Goal: Task Accomplishment & Management: Manage account settings

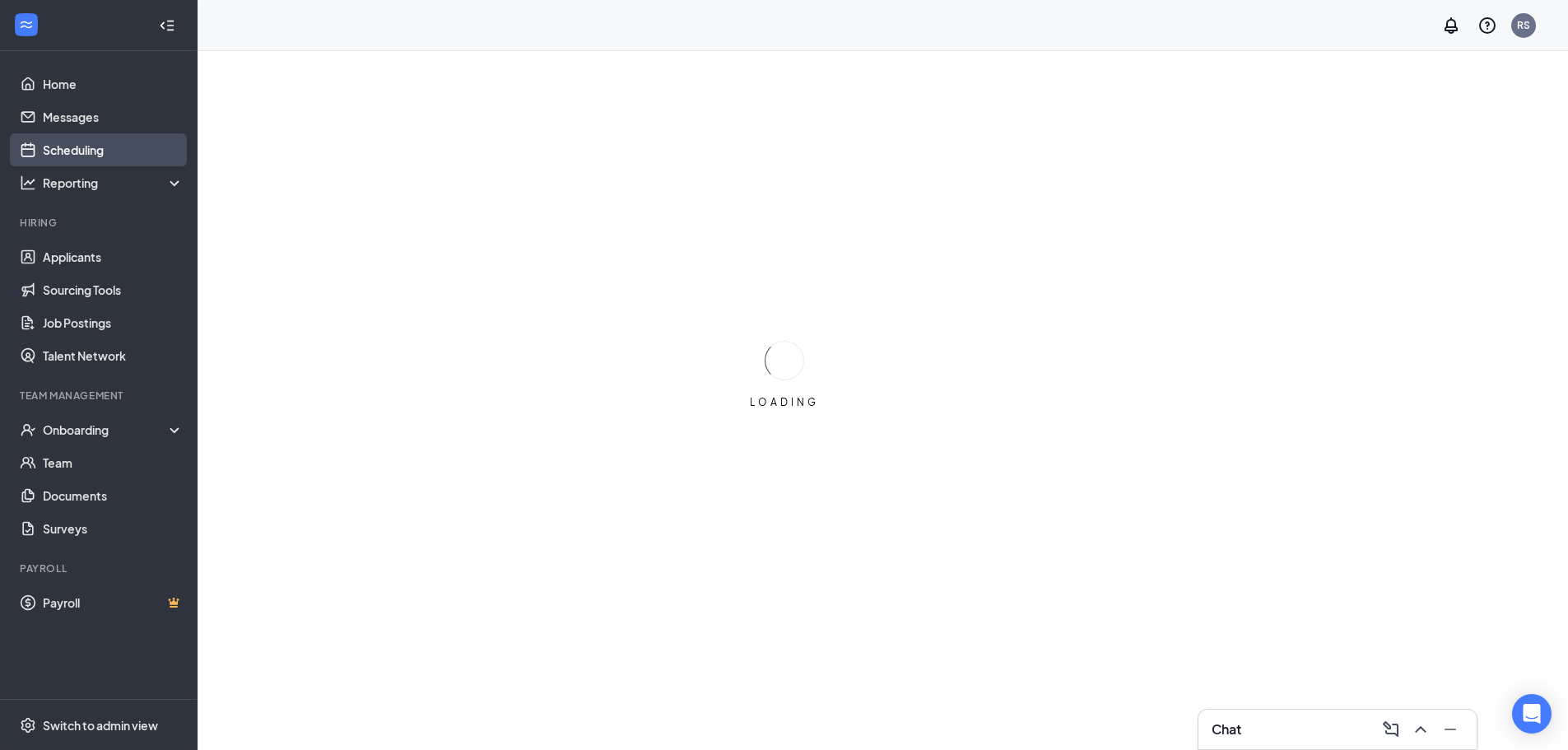
click at [115, 144] on link "Scheduling" at bounding box center [114, 150] width 141 height 33
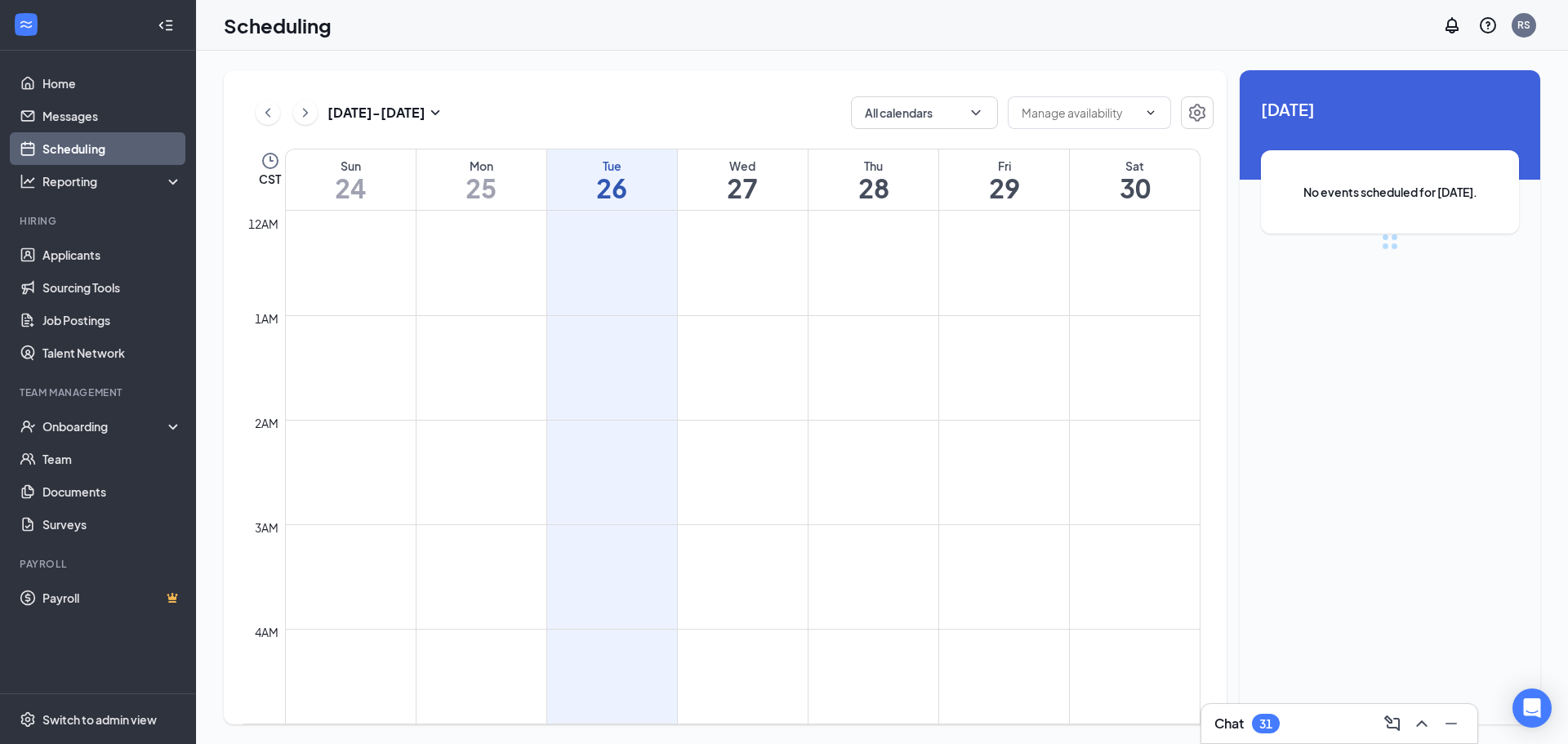
scroll to position [803, 0]
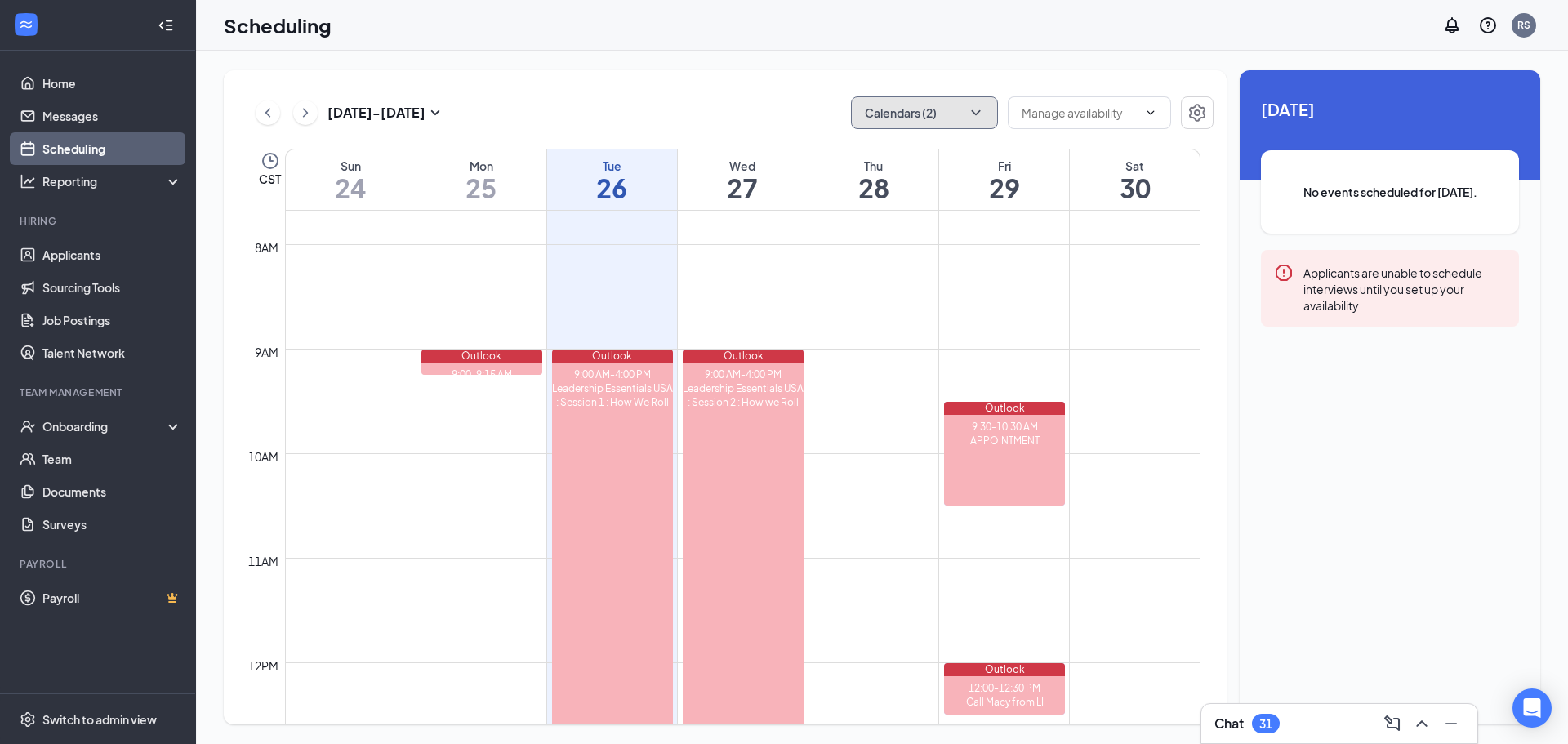
click at [934, 116] on button "Calendars (2)" at bounding box center [923, 113] width 147 height 33
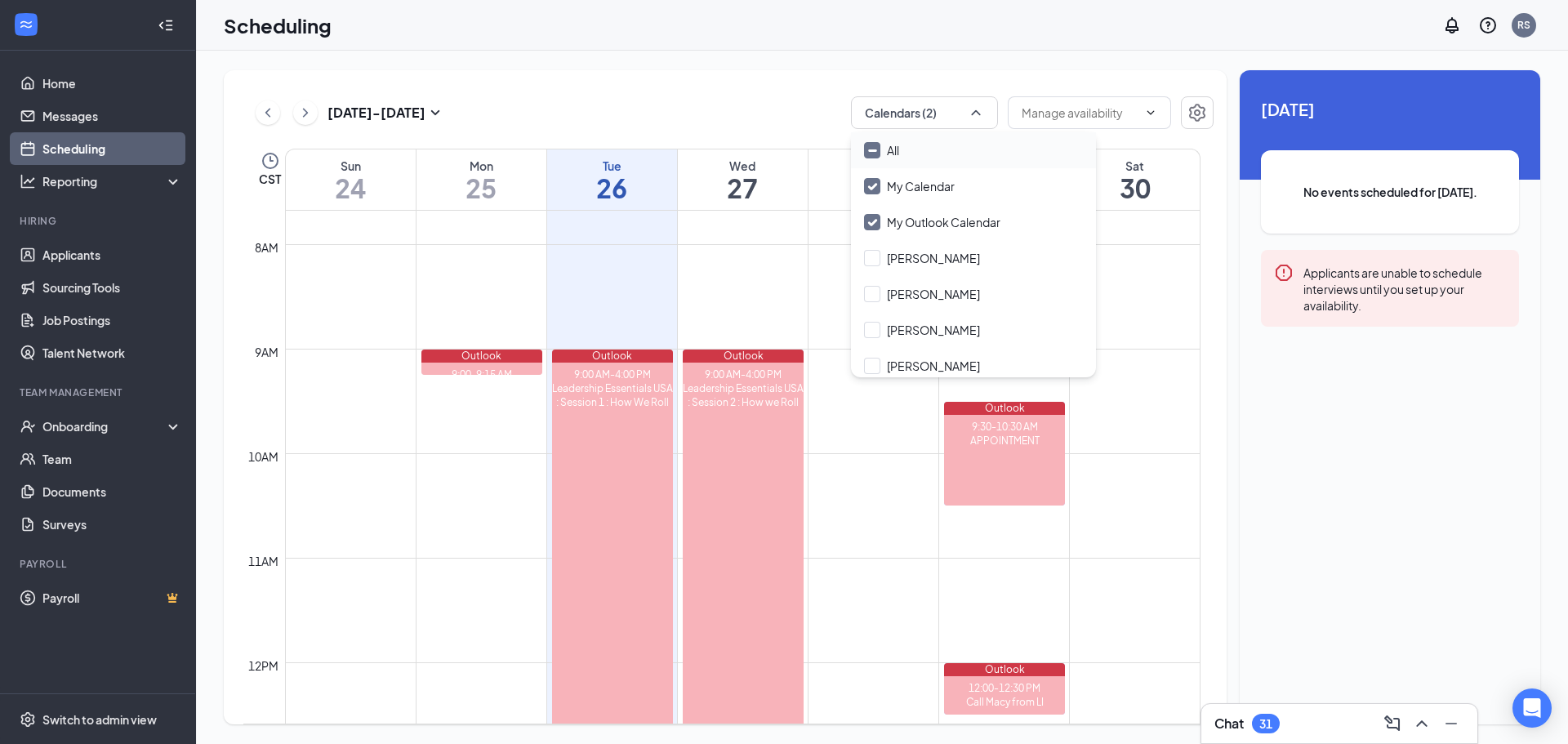
click at [876, 153] on input "All" at bounding box center [882, 150] width 35 height 17
checkbox input "true"
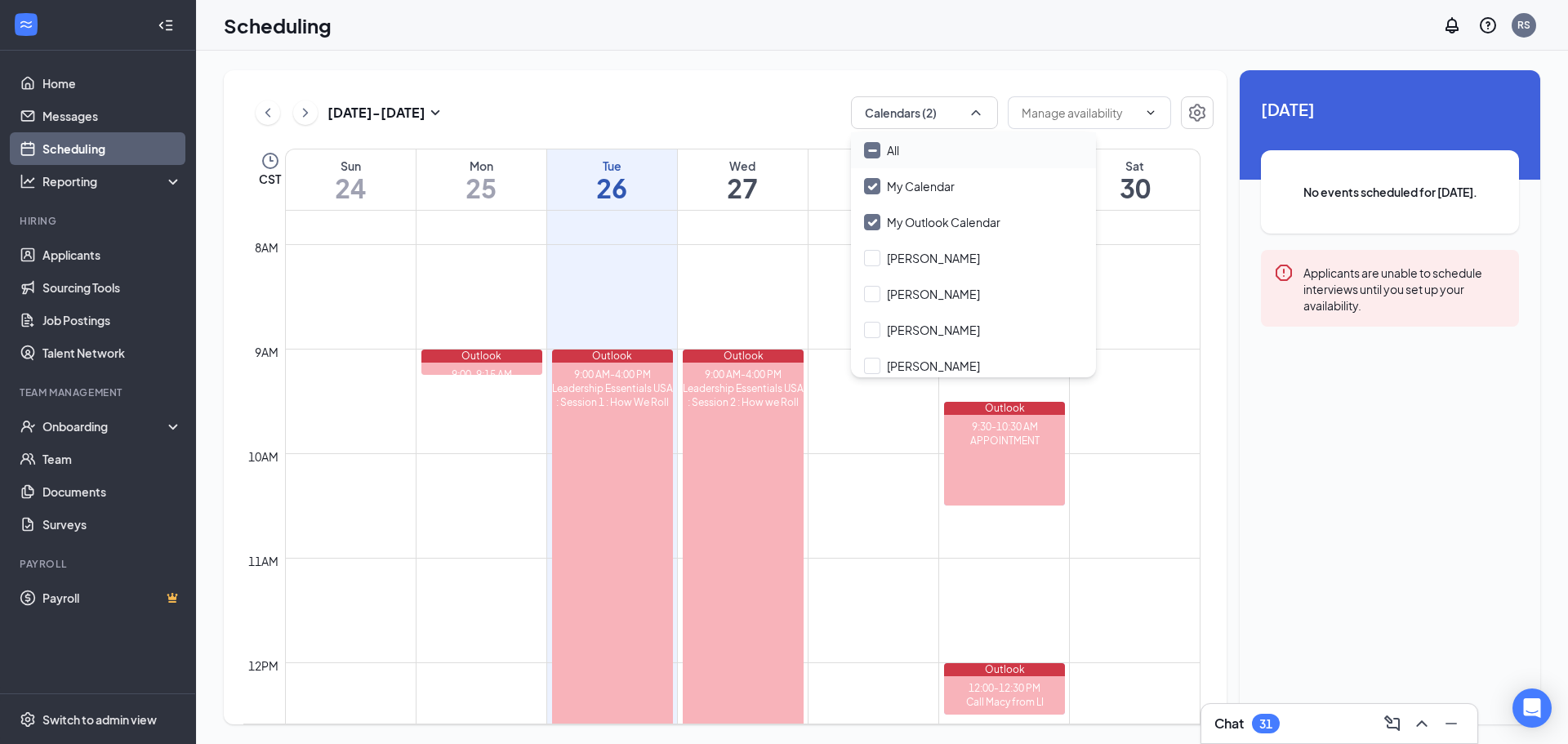
checkbox input "true"
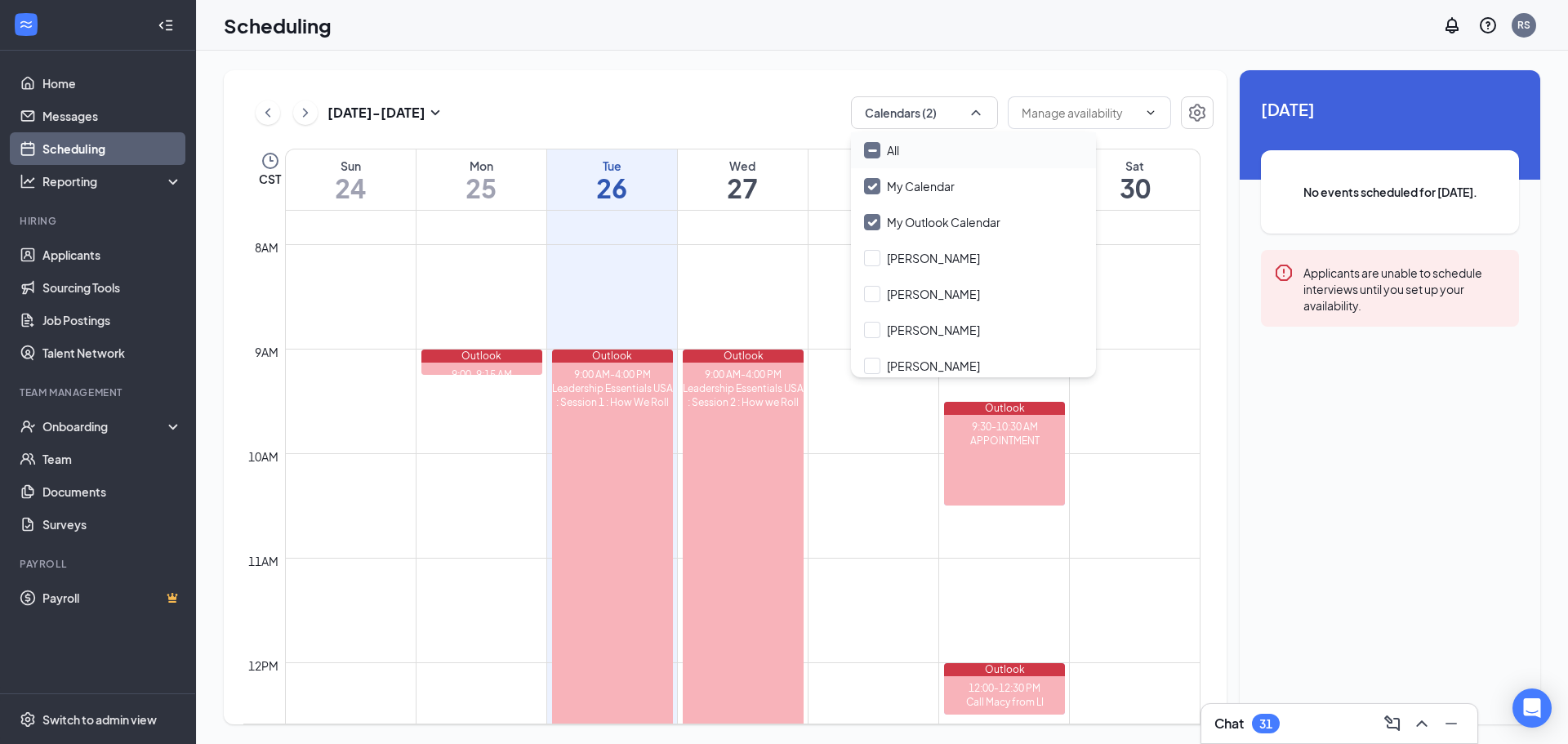
checkbox input "true"
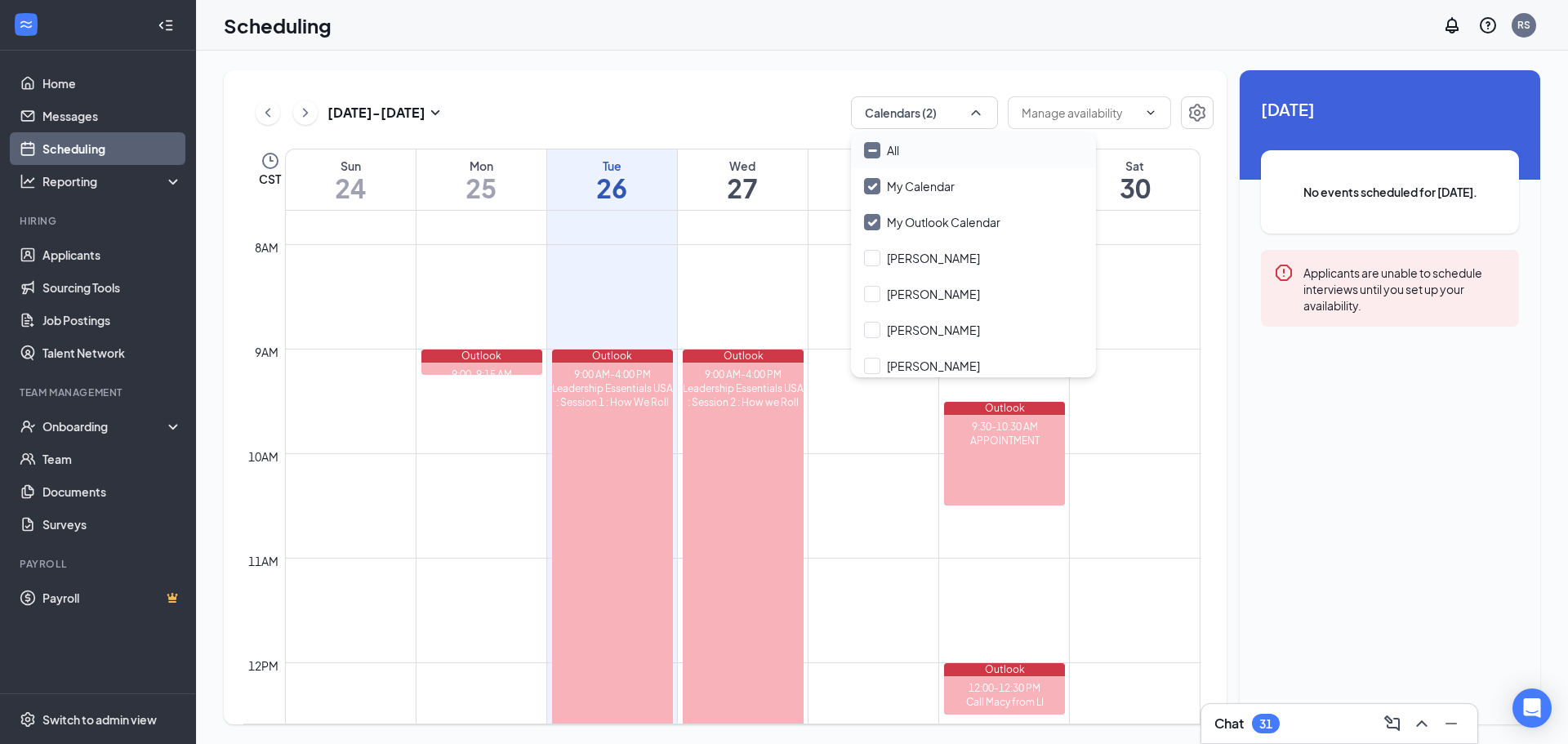
checkbox input "true"
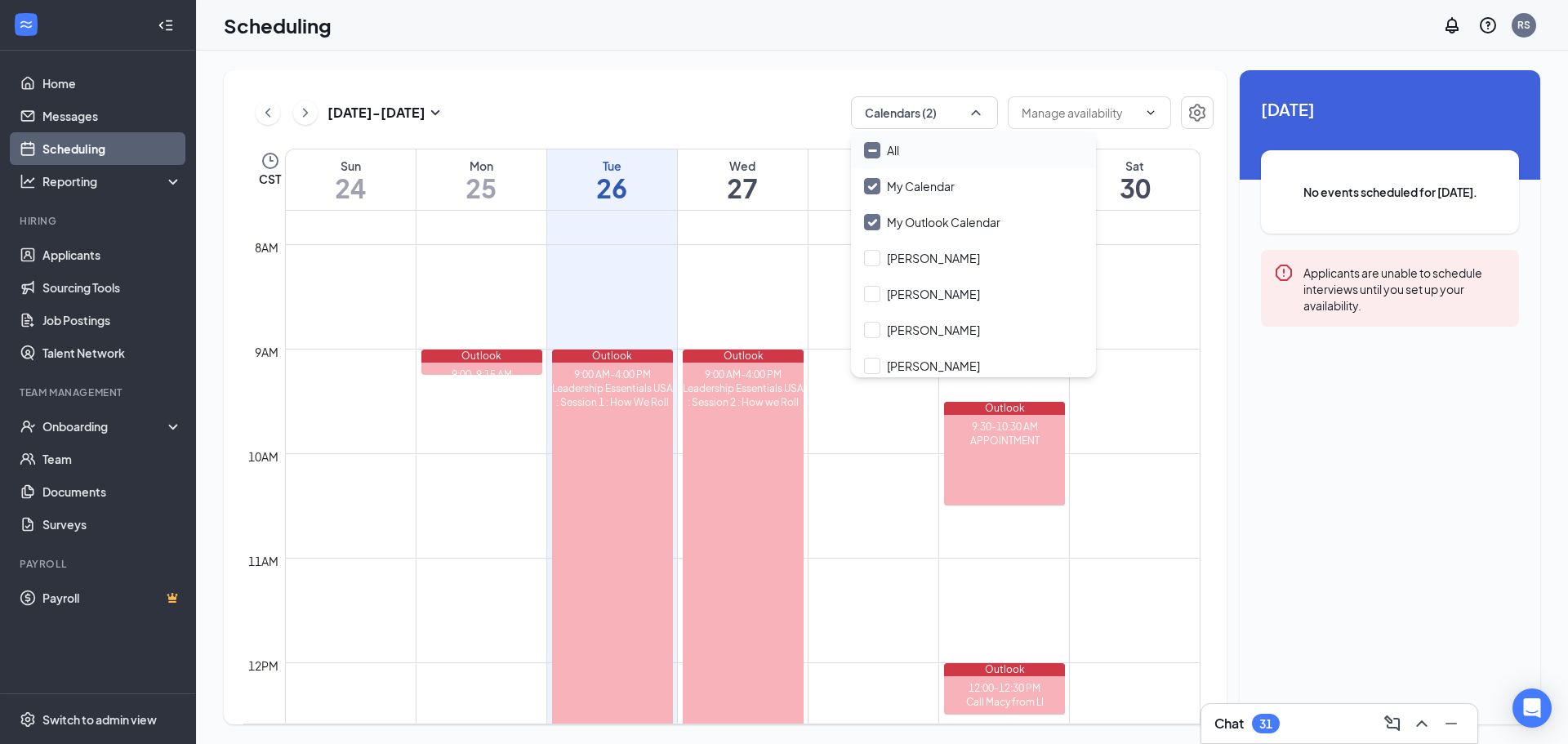
checkbox input "true"
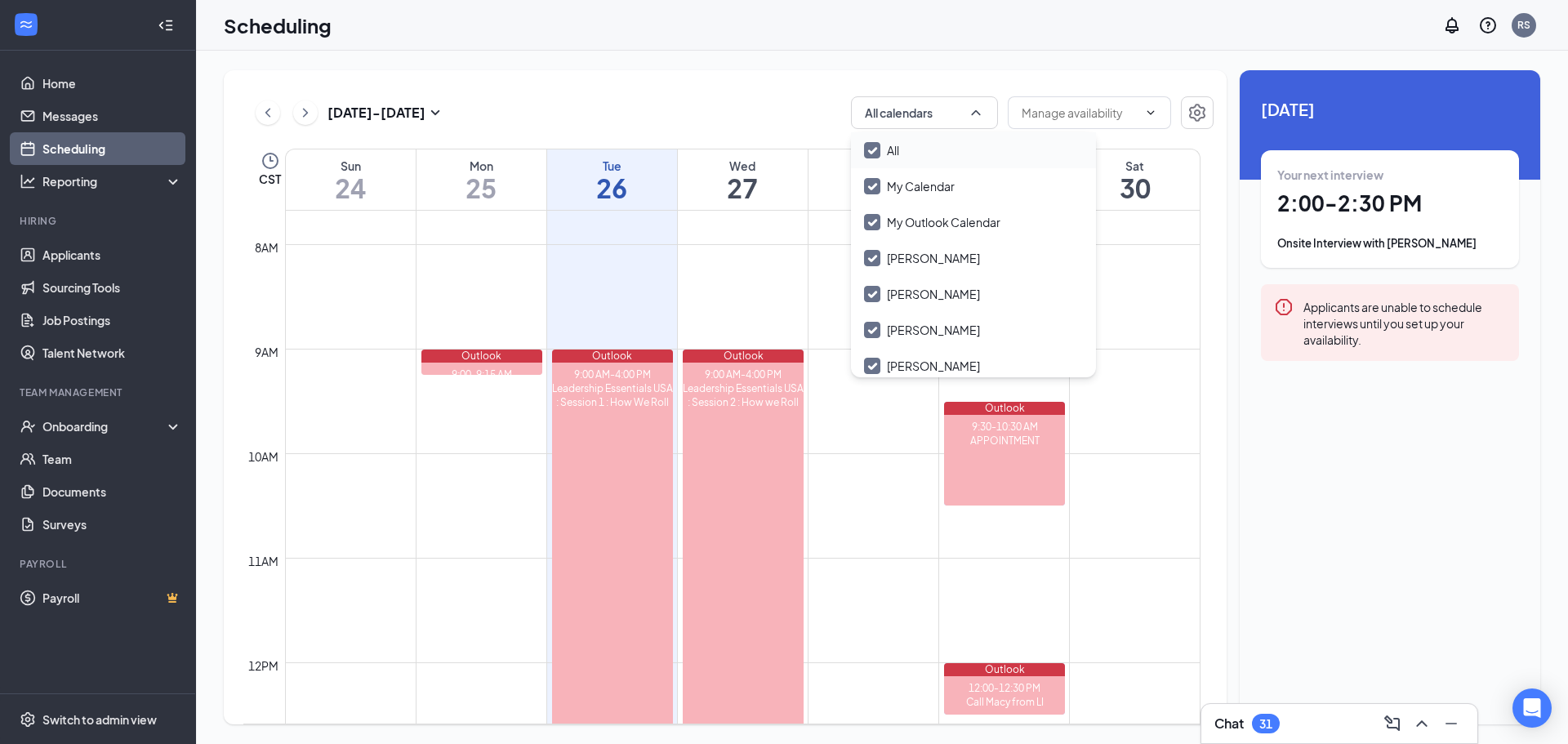
click at [876, 153] on input "All" at bounding box center [882, 150] width 35 height 17
checkbox input "false"
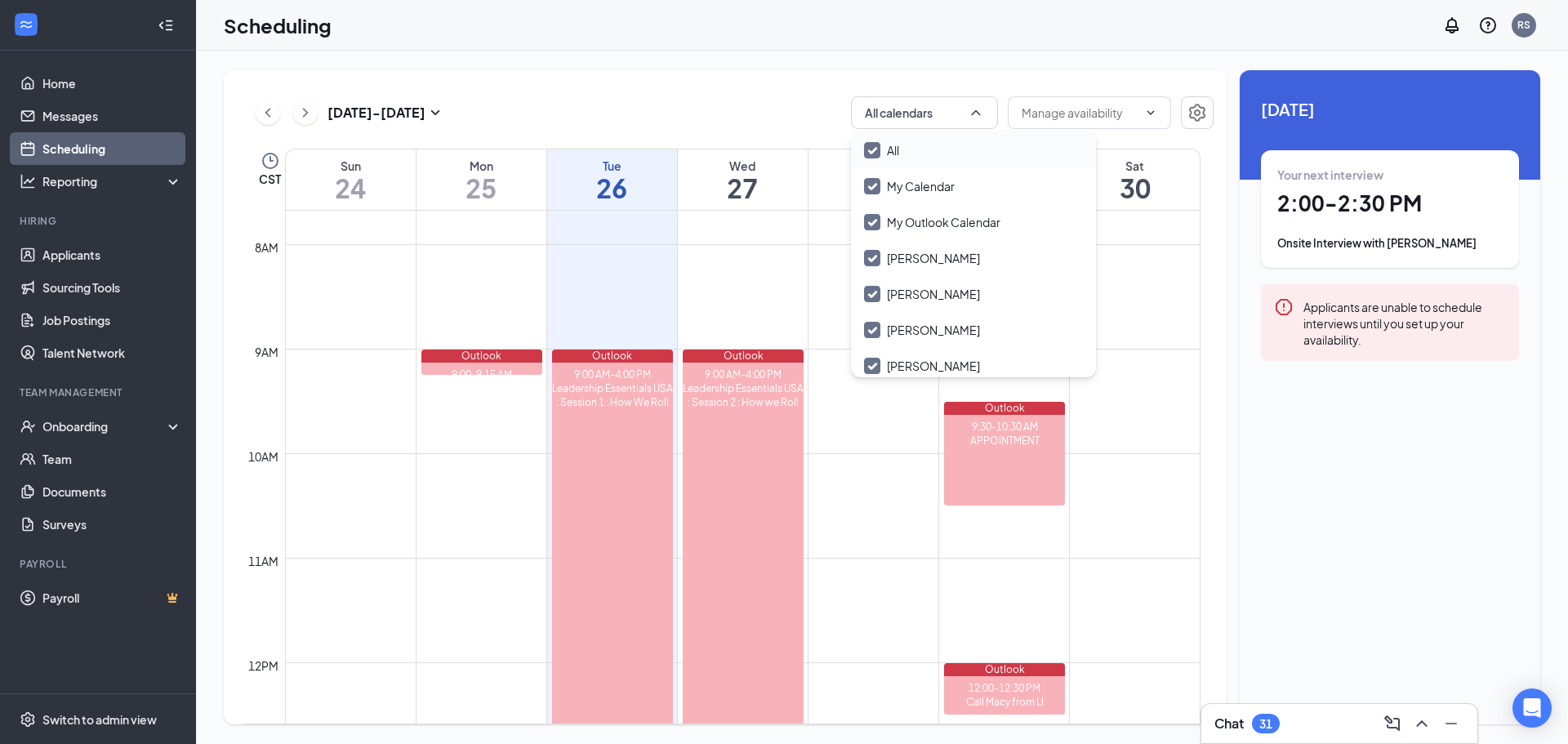
checkbox input "false"
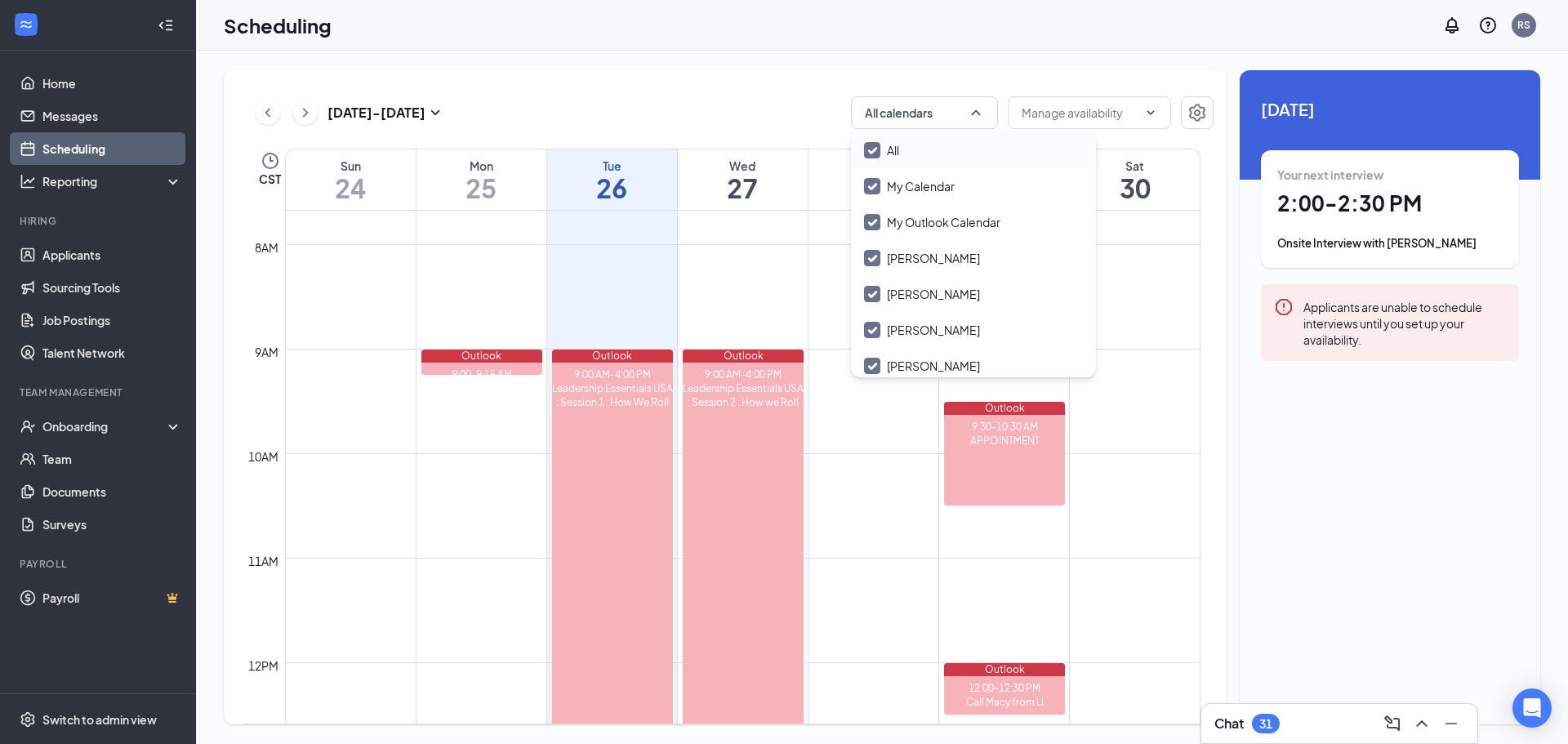
checkbox input "false"
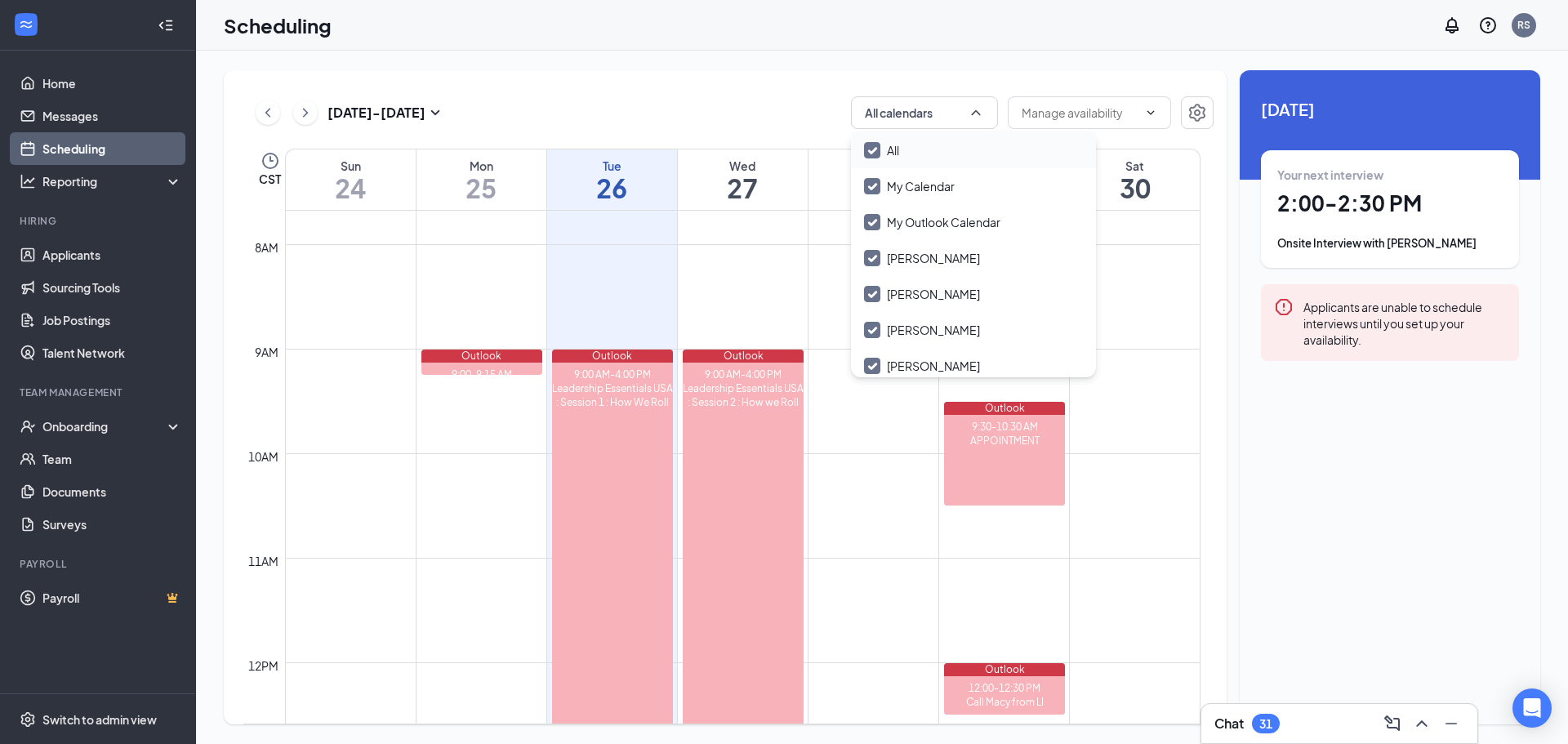
checkbox input "false"
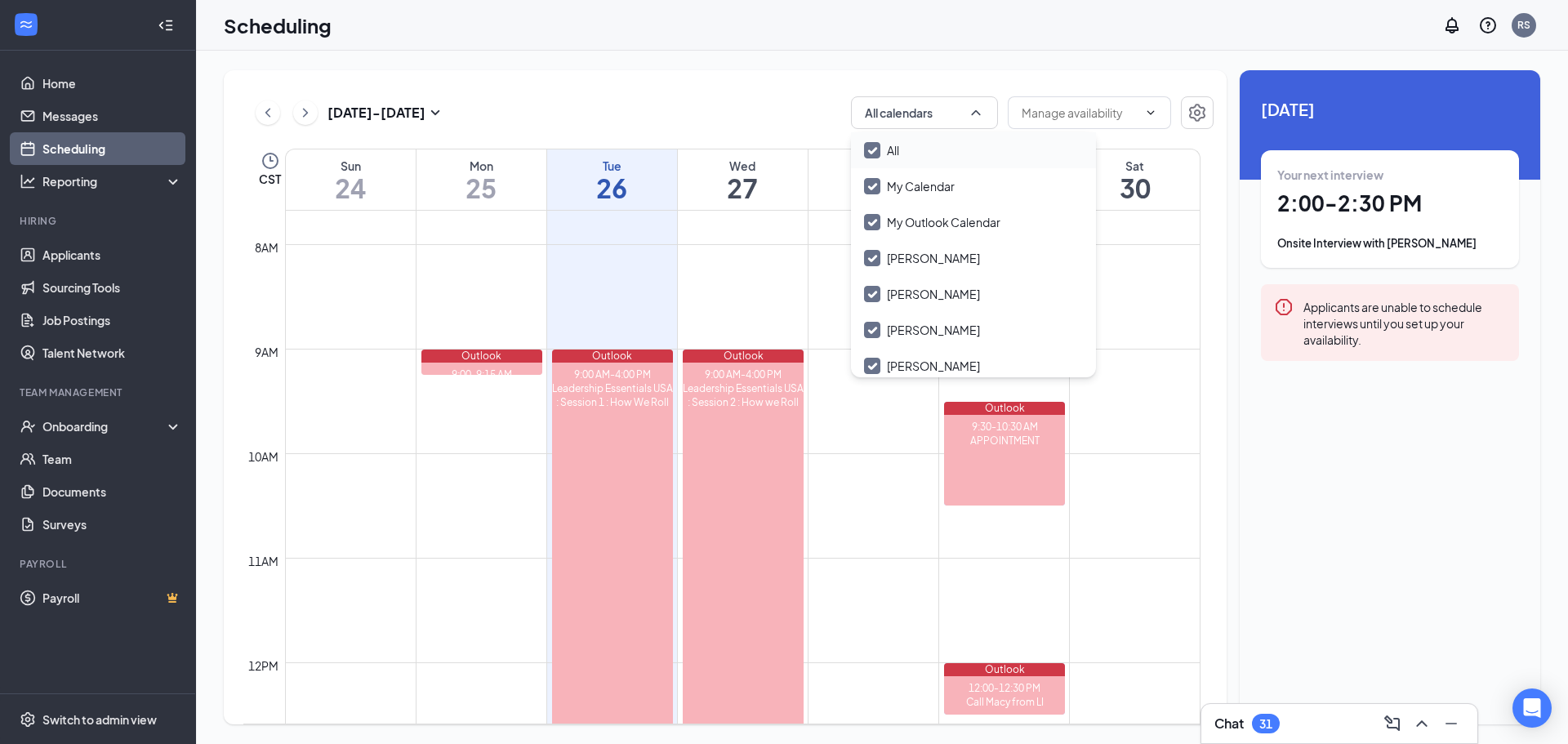
checkbox input "false"
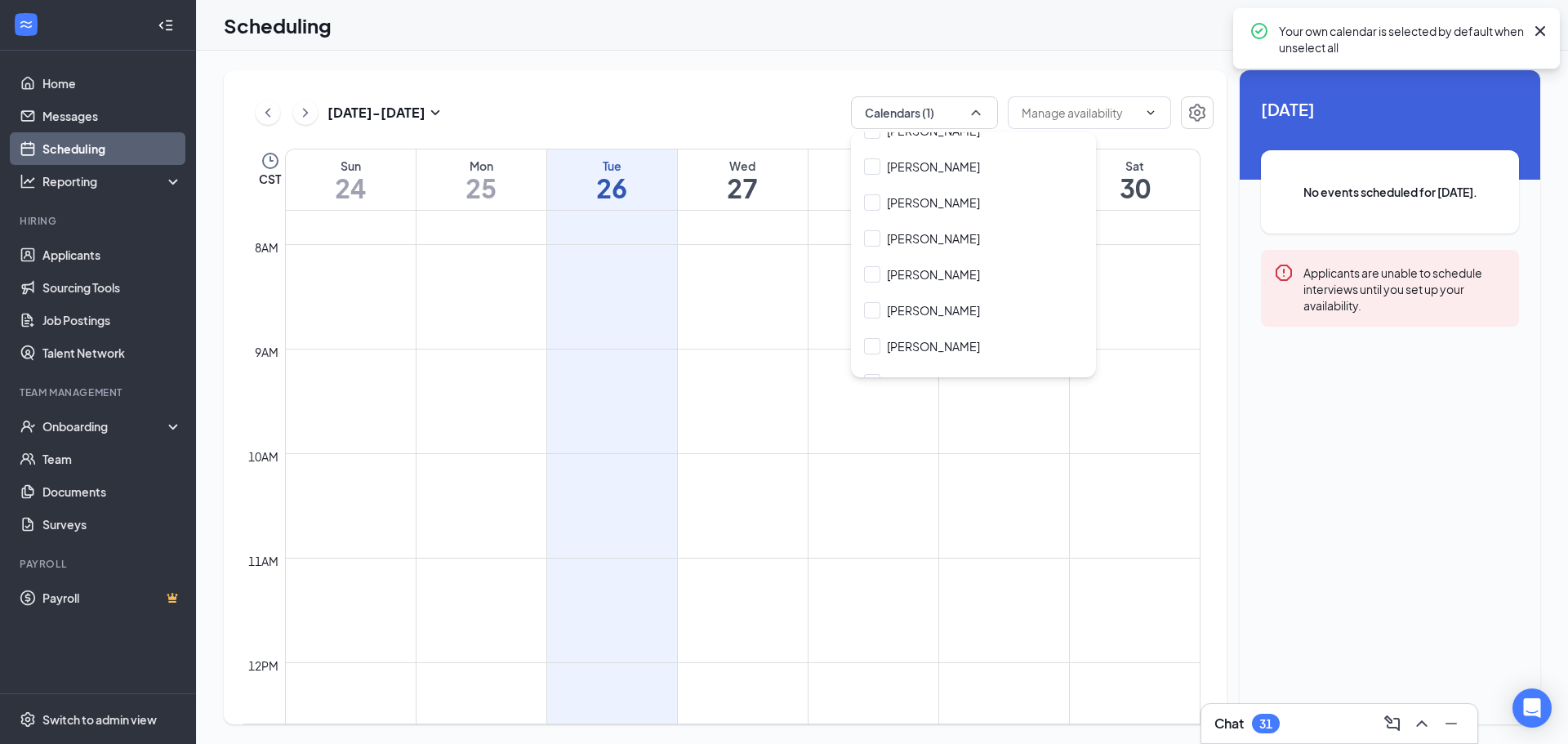
scroll to position [308, 0]
click at [922, 236] on input "[PERSON_NAME]" at bounding box center [921, 237] width 116 height 17
checkbox input "true"
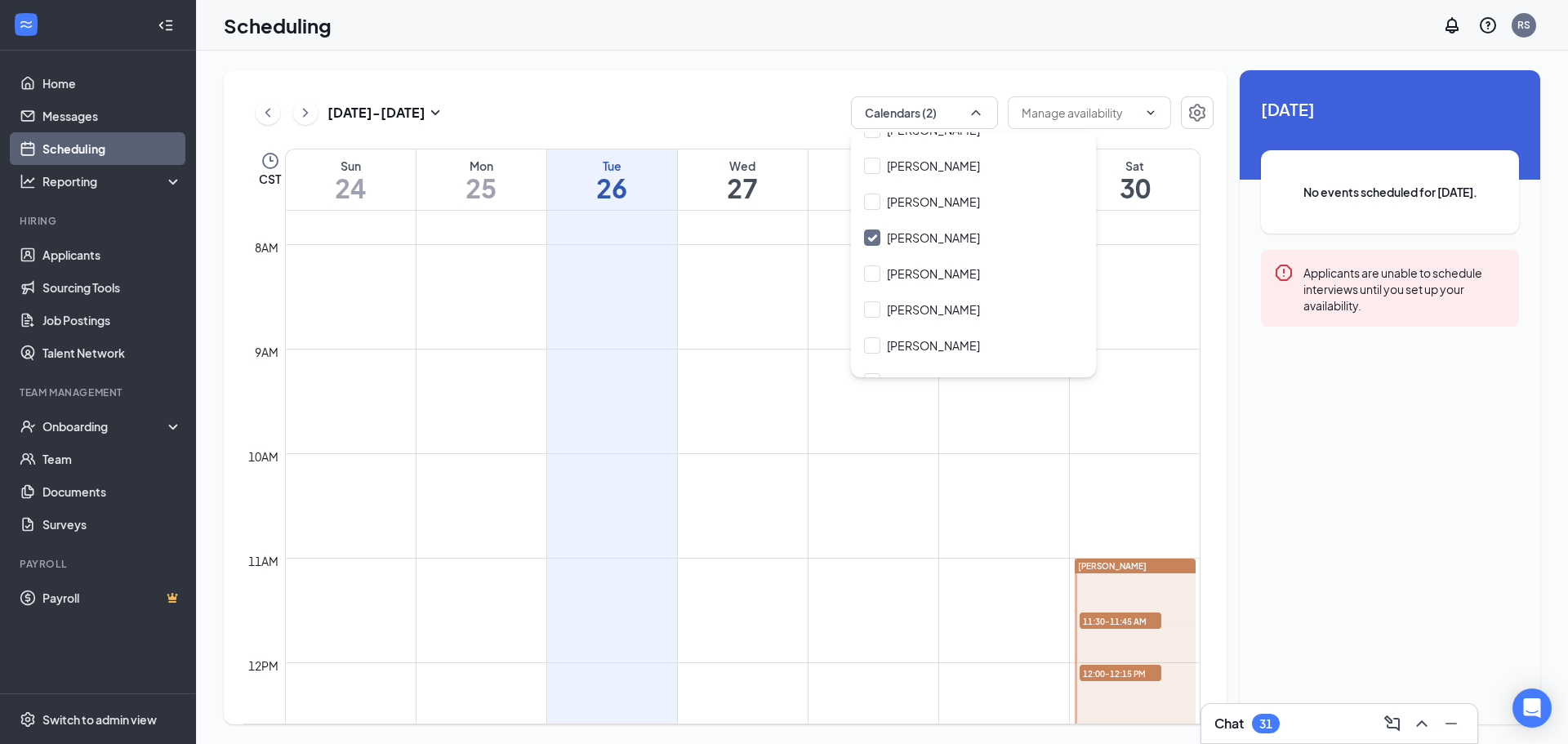
click at [743, 66] on div "[DATE] - [DATE] Calendars (2) CST Sun 24 Mon 25 Tue 26 Wed 27 Thu 28 Fri 29 Sat…" at bounding box center [882, 397] width 1372 height 693
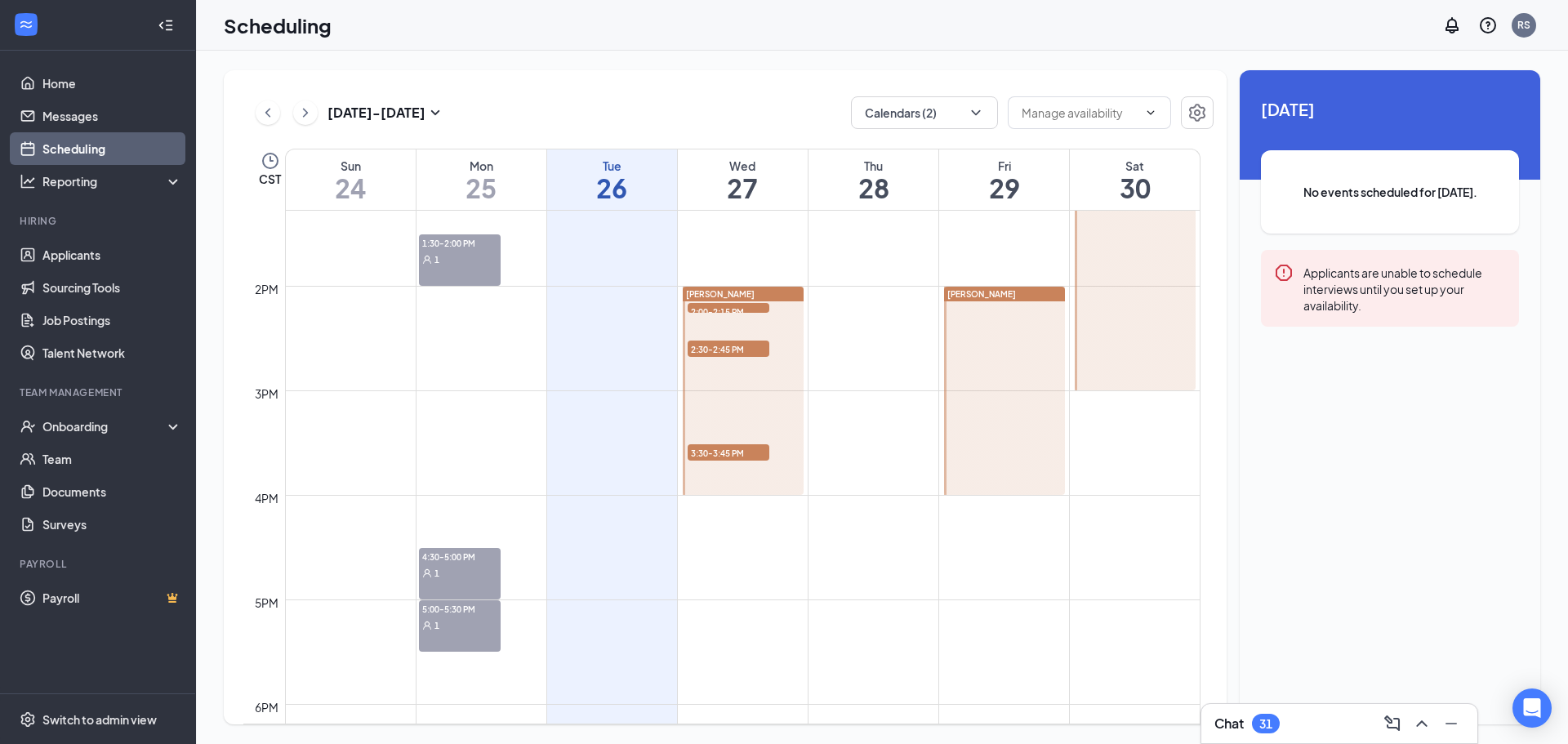
scroll to position [1390, 0]
click at [792, 292] on div "[PERSON_NAME]" at bounding box center [743, 292] width 120 height 15
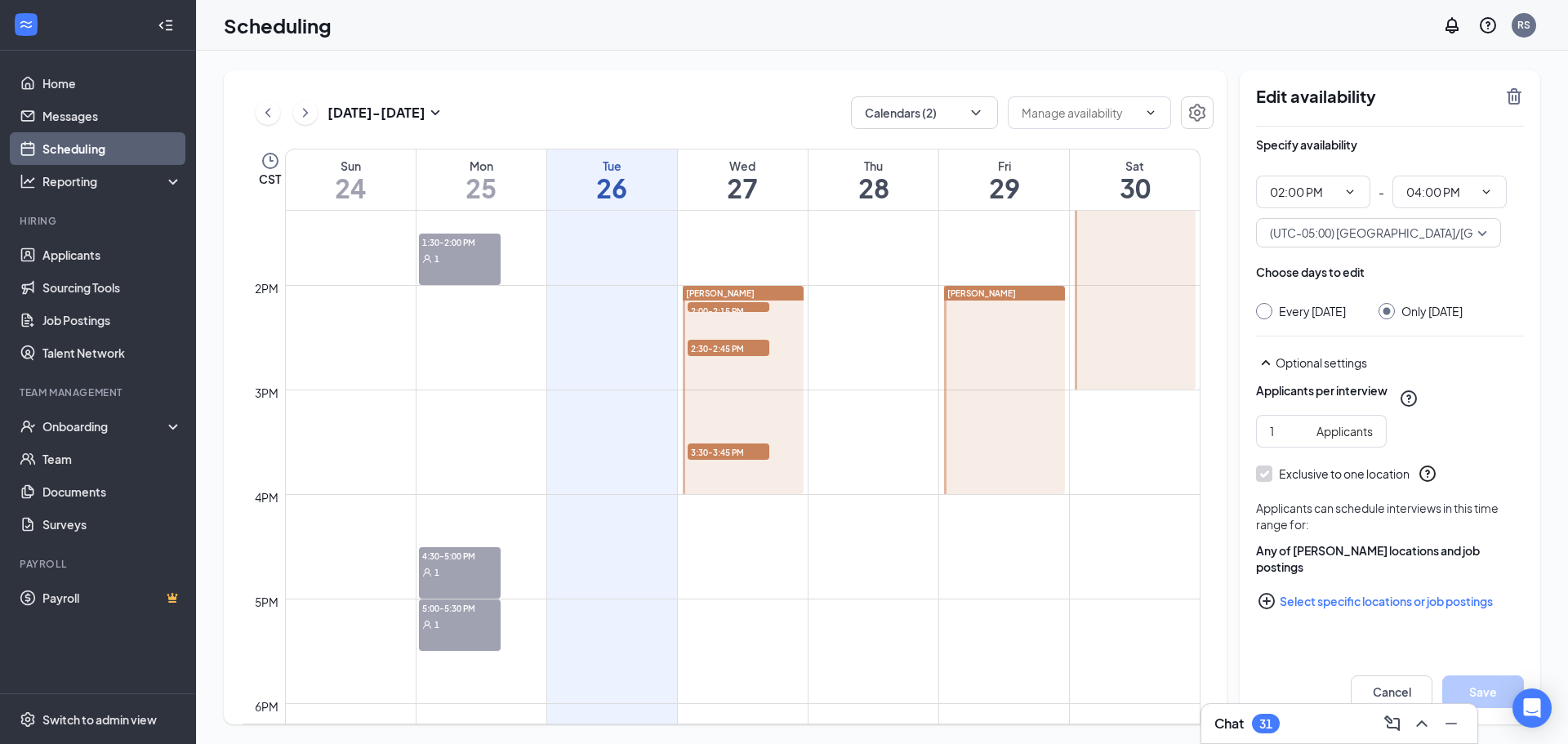
click at [1513, 108] on div "Edit availability" at bounding box center [1390, 106] width 268 height 40
click at [1513, 102] on icon "TrashOutline" at bounding box center [1514, 96] width 19 height 19
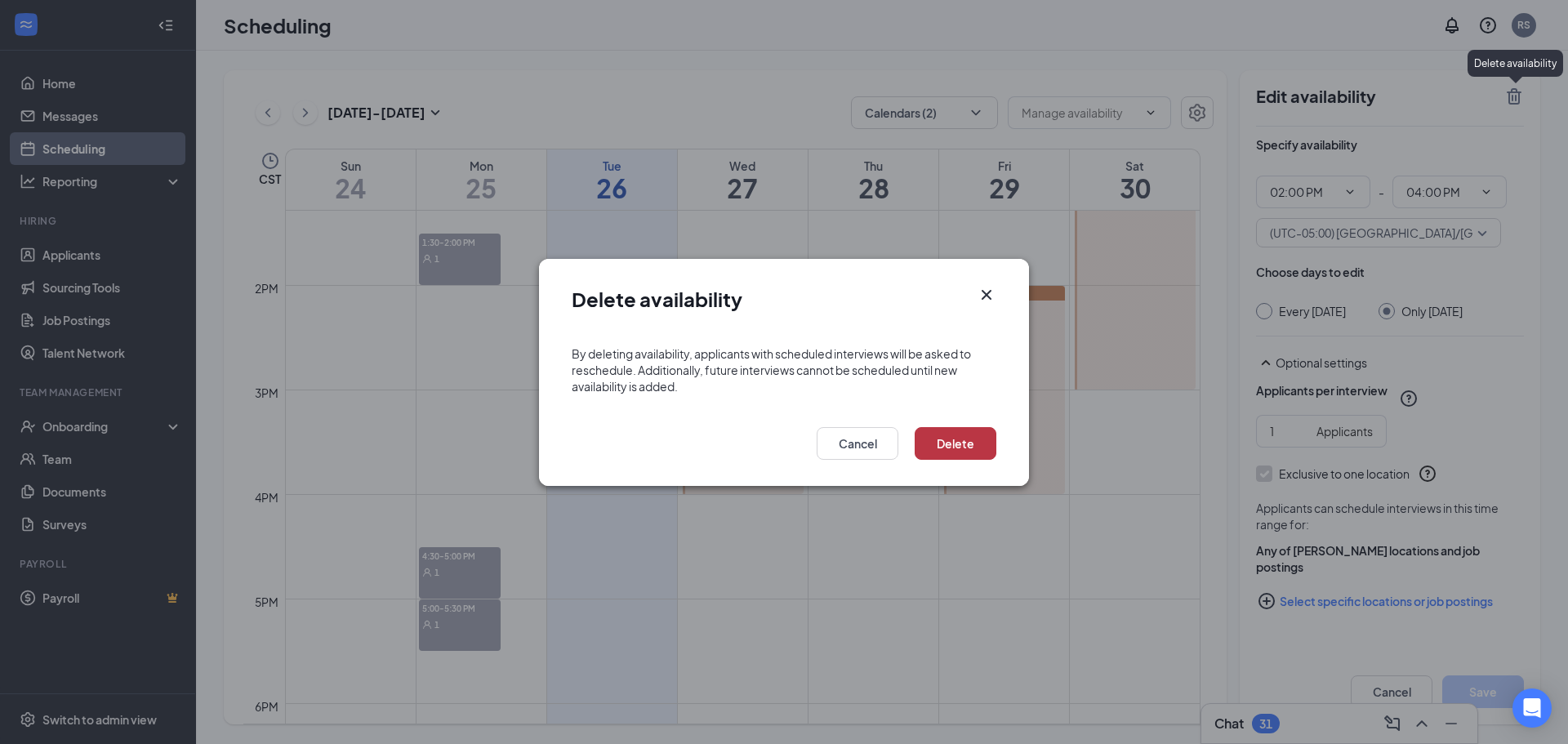
click at [940, 443] on button "Delete" at bounding box center [955, 444] width 82 height 33
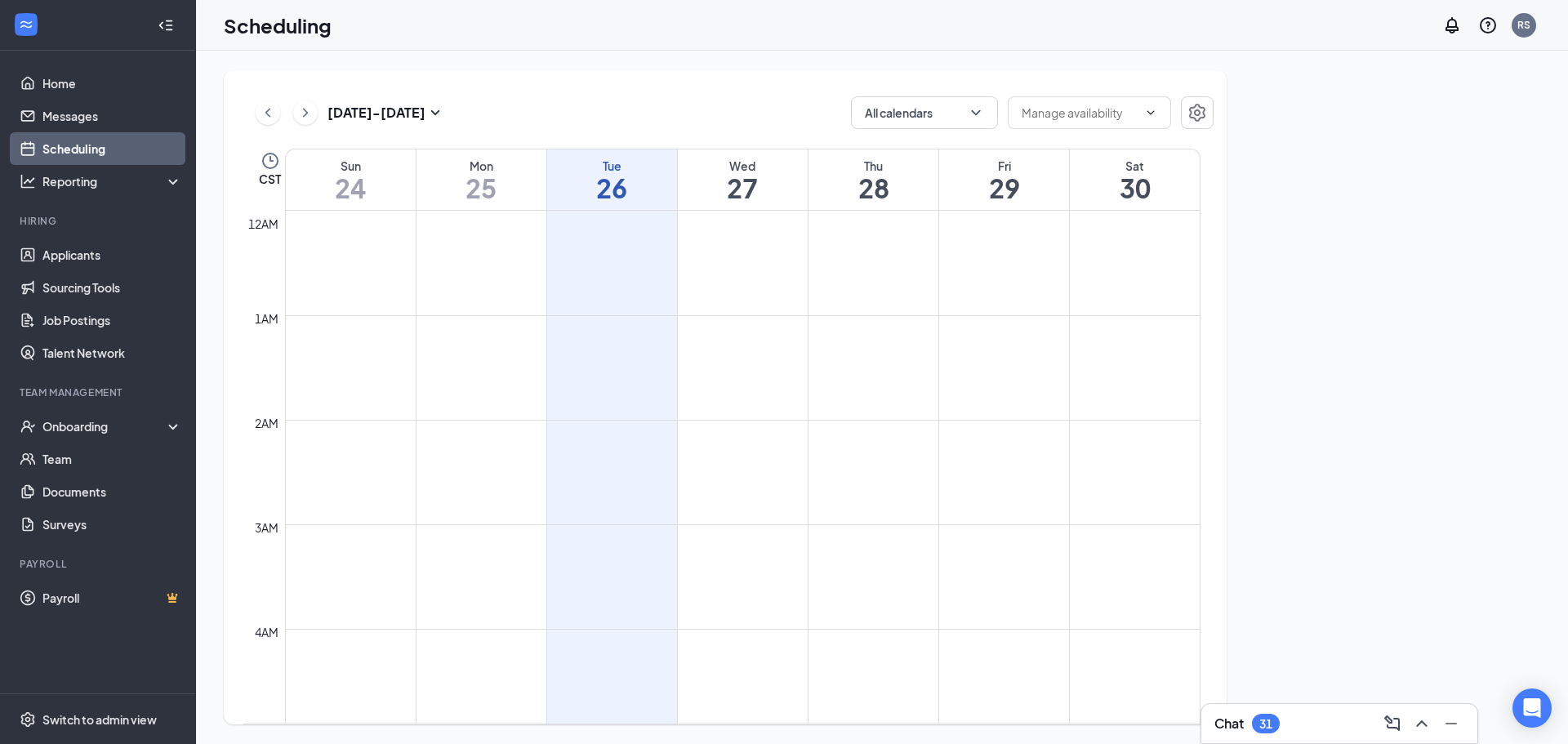
scroll to position [803, 0]
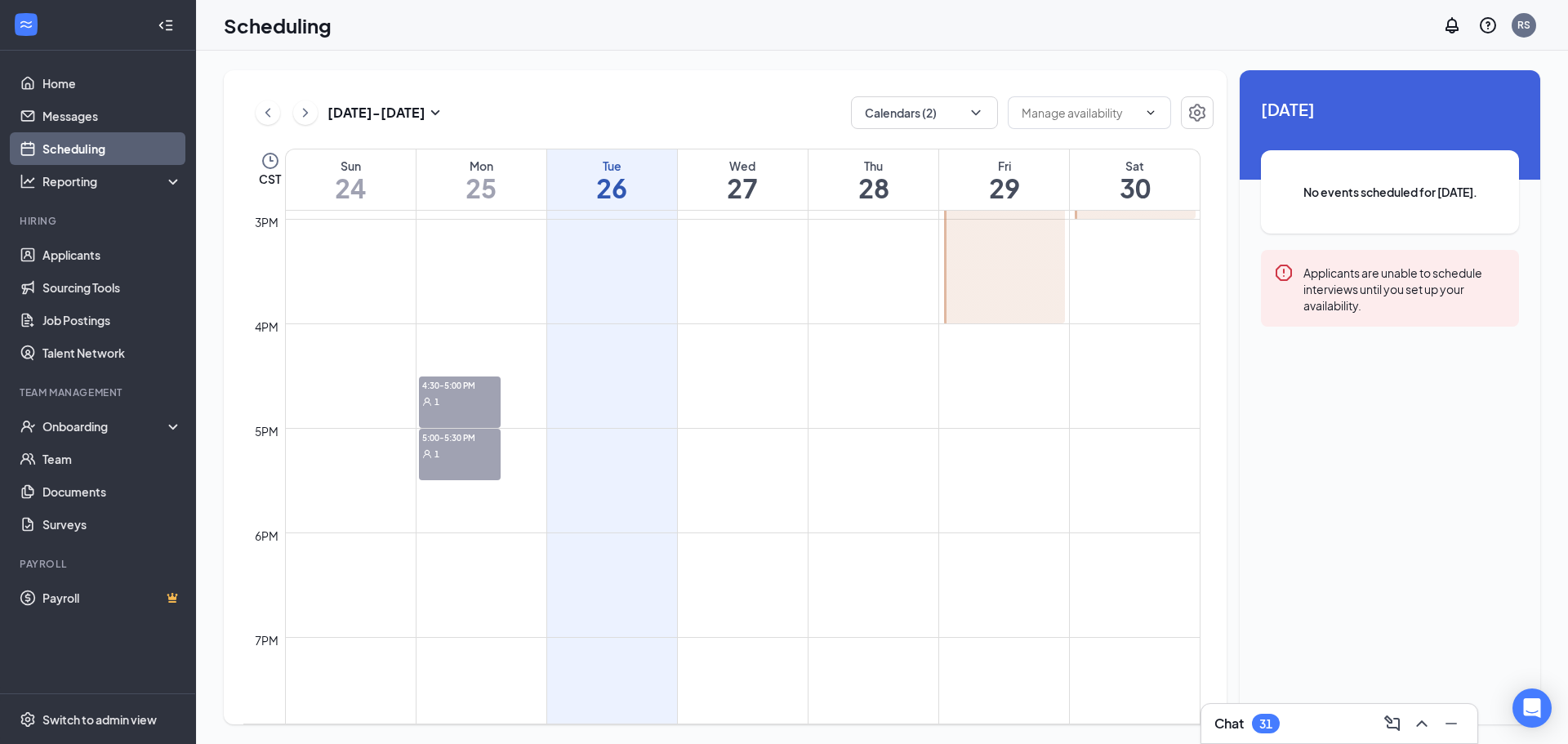
scroll to position [1561, 0]
click at [119, 107] on link "Messages" at bounding box center [113, 117] width 140 height 33
